Goal: Transaction & Acquisition: Purchase product/service

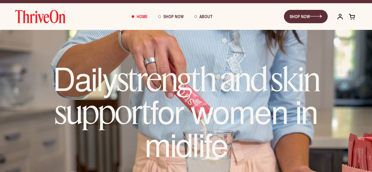
scroll to position [10, 0]
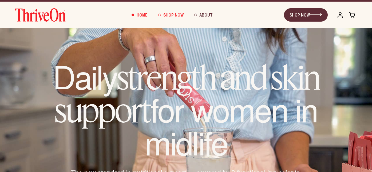
click at [175, 12] on span "Shop Now" at bounding box center [173, 15] width 20 height 6
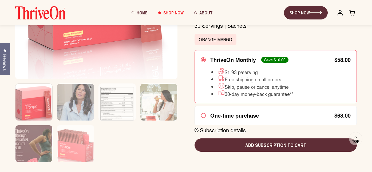
scroll to position [152, 0]
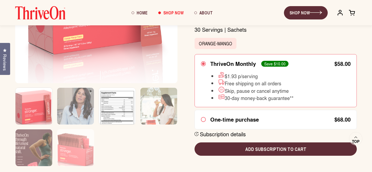
click at [115, 116] on img at bounding box center [117, 110] width 37 height 44
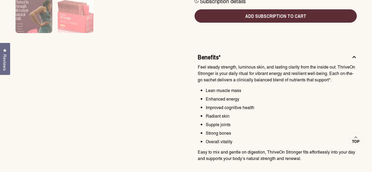
scroll to position [289, 0]
